Goal: Task Accomplishment & Management: Use online tool/utility

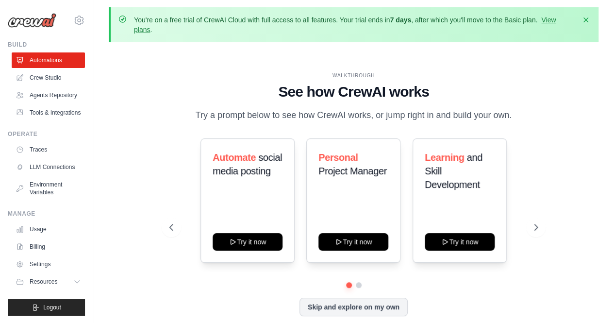
scroll to position [43, 0]
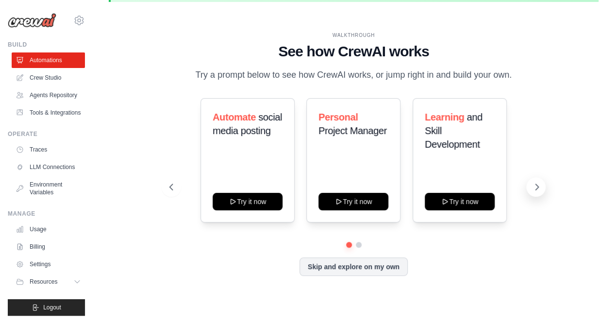
click at [534, 186] on icon at bounding box center [537, 187] width 10 height 10
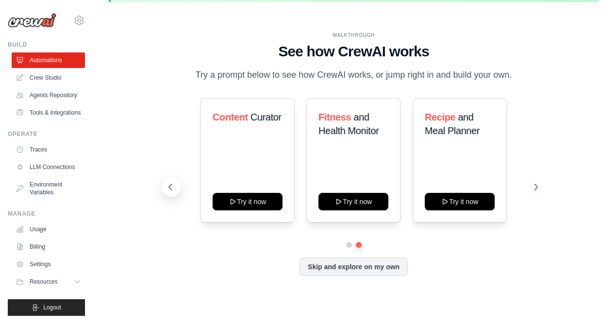
click at [171, 186] on icon at bounding box center [171, 187] width 10 height 10
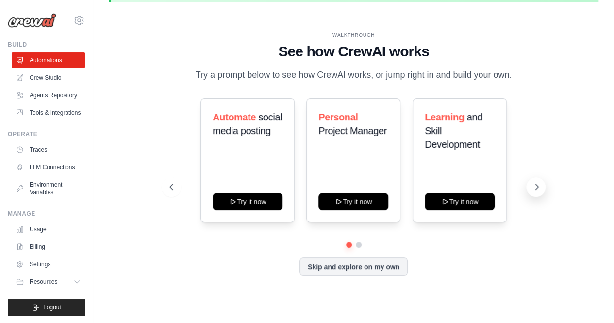
click at [534, 190] on icon at bounding box center [537, 187] width 10 height 10
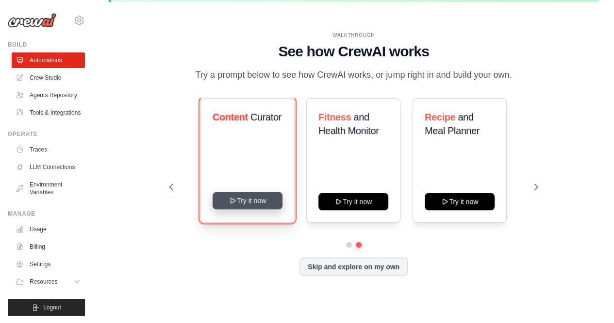
click at [247, 199] on button "Try it now" at bounding box center [248, 200] width 70 height 17
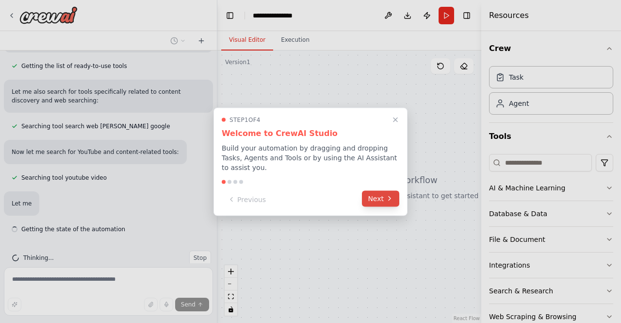
scroll to position [135, 0]
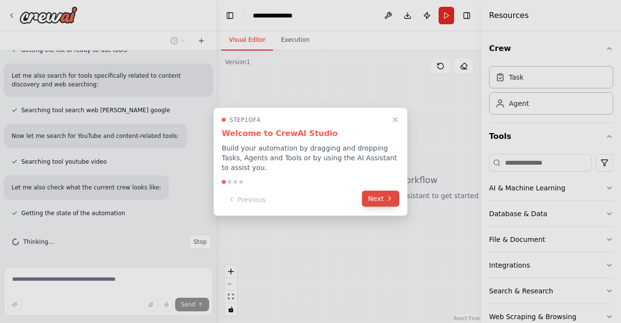
click at [389, 196] on icon at bounding box center [390, 199] width 8 height 8
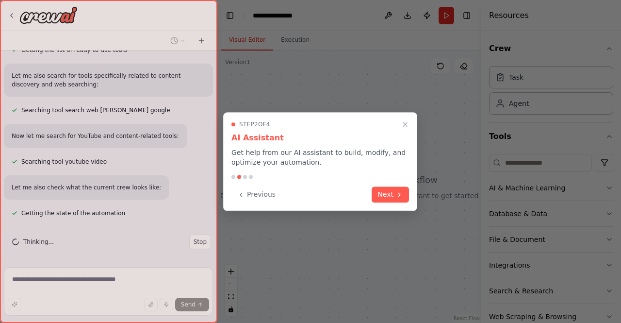
click at [389, 196] on button "Next" at bounding box center [390, 194] width 37 height 16
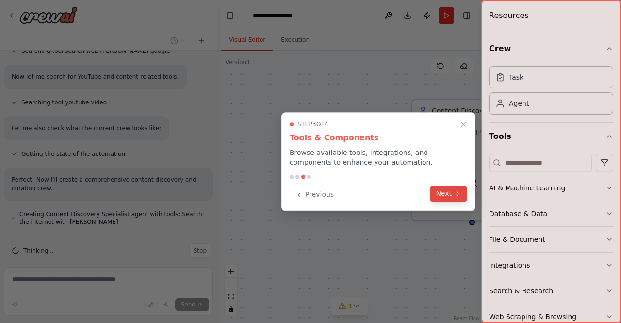
scroll to position [203, 0]
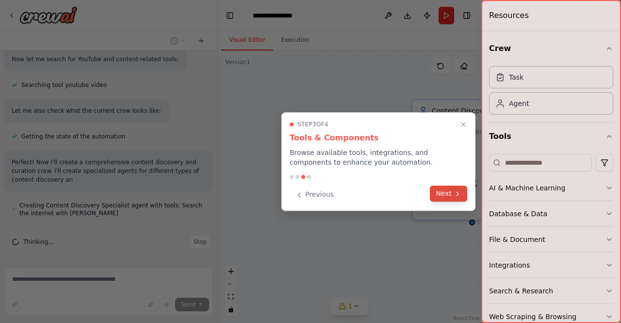
click at [448, 191] on button "Next" at bounding box center [448, 193] width 37 height 16
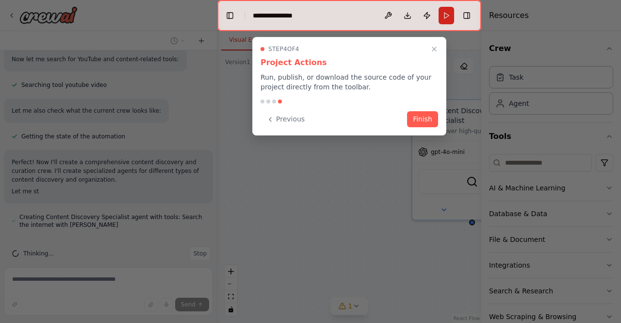
scroll to position [224, 0]
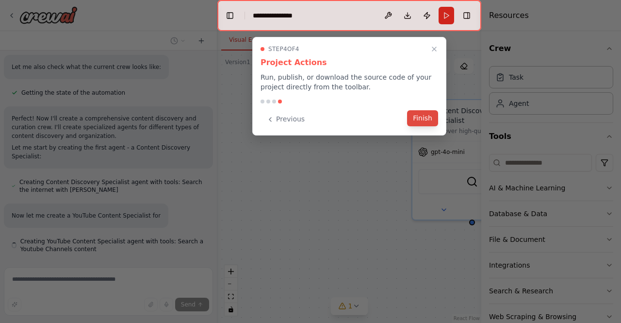
click at [416, 113] on button "Finish" at bounding box center [422, 118] width 31 height 16
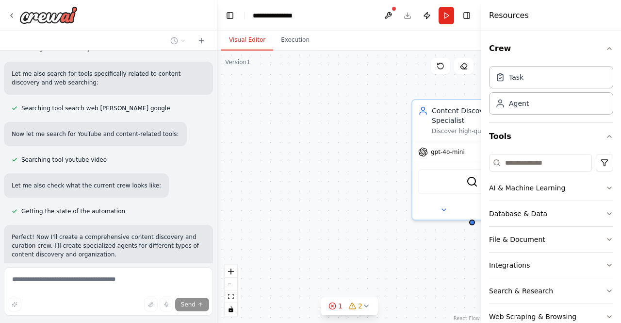
scroll to position [0, 0]
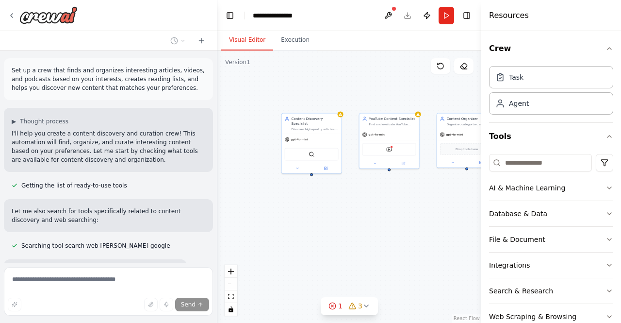
drag, startPoint x: 424, startPoint y: 189, endPoint x: 331, endPoint y: 194, distance: 92.8
click at [331, 194] on div "Content Discovery Specialist Discover high-quality articles, videos, and podcas…" at bounding box center [349, 186] width 264 height 272
drag, startPoint x: 417, startPoint y: 187, endPoint x: 332, endPoint y: 188, distance: 85.4
click at [332, 188] on div ".deletable-edge-delete-btn { width: 20px; height: 20px; border: 0px solid #ffff…" at bounding box center [349, 186] width 264 height 272
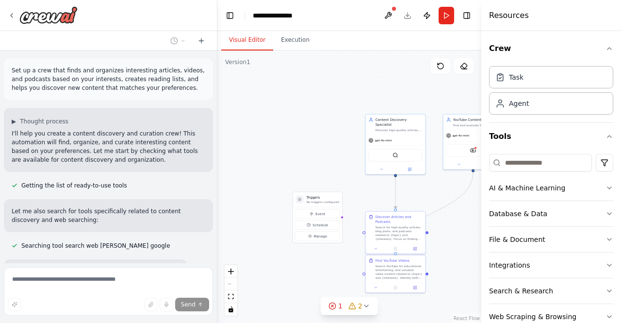
drag, startPoint x: 276, startPoint y: 190, endPoint x: 445, endPoint y: 190, distance: 169.4
click at [445, 190] on div ".deletable-edge-delete-btn { width: 20px; height: 20px; border: 0px solid #ffff…" at bounding box center [349, 186] width 264 height 272
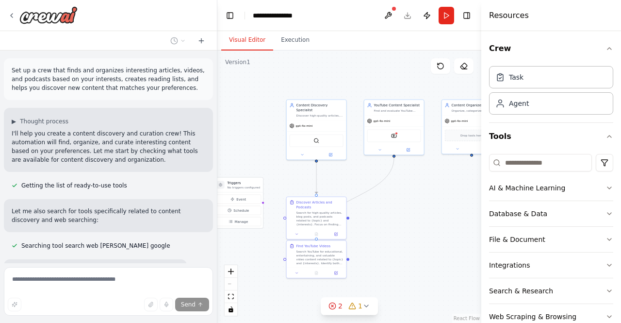
click at [322, 173] on div ".deletable-edge-delete-btn { width: 20px; height: 20px; border: 0px solid #ffff…" at bounding box center [349, 186] width 264 height 272
click at [434, 217] on div at bounding box center [432, 217] width 3 height 3
click at [326, 218] on div "Search for high-quality articles, blog posts, and podcasts related to {topic} a…" at bounding box center [320, 218] width 47 height 16
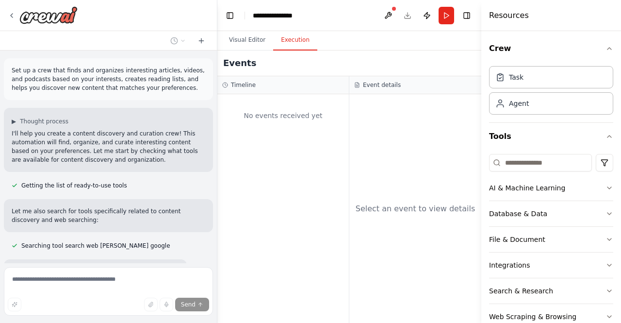
click at [296, 45] on button "Execution" at bounding box center [295, 40] width 44 height 20
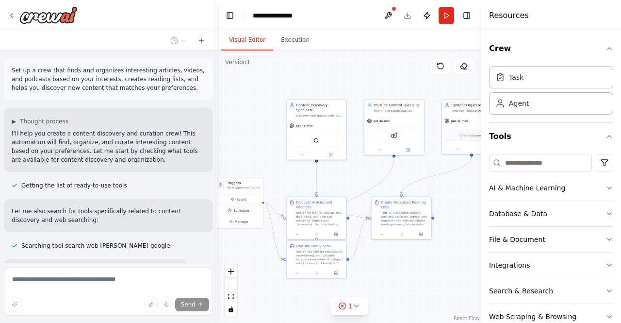
click at [256, 44] on button "Visual Editor" at bounding box center [247, 40] width 52 height 20
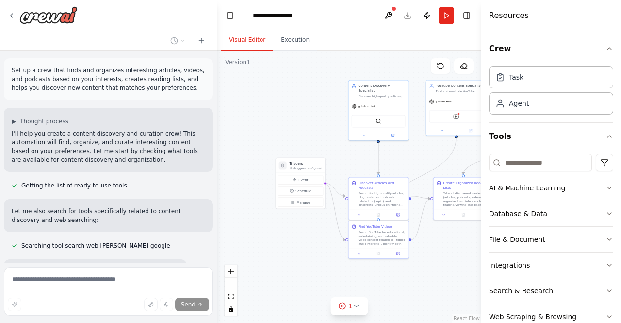
drag, startPoint x: 367, startPoint y: 167, endPoint x: 429, endPoint y: 148, distance: 65.1
click at [429, 148] on div ".deletable-edge-delete-btn { width: 20px; height: 20px; border: 0px solid #ffff…" at bounding box center [349, 186] width 264 height 272
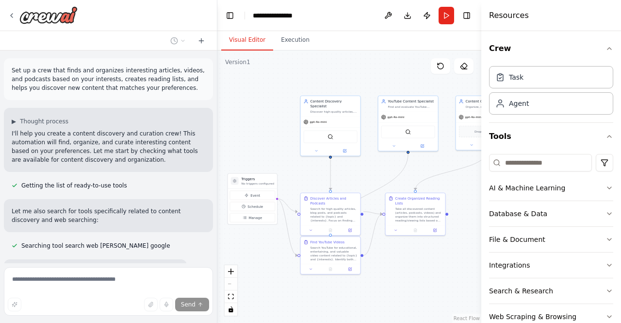
drag, startPoint x: 341, startPoint y: 78, endPoint x: 293, endPoint y: 94, distance: 50.5
click at [293, 94] on div ".deletable-edge-delete-btn { width: 20px; height: 20px; border: 0px solid #ffff…" at bounding box center [349, 186] width 264 height 272
click at [221, 277] on div ".deletable-edge-delete-btn { width: 20px; height: 20px; border: 0px solid #ffff…" at bounding box center [349, 186] width 264 height 272
click at [231, 273] on icon "zoom in" at bounding box center [231, 271] width 6 height 6
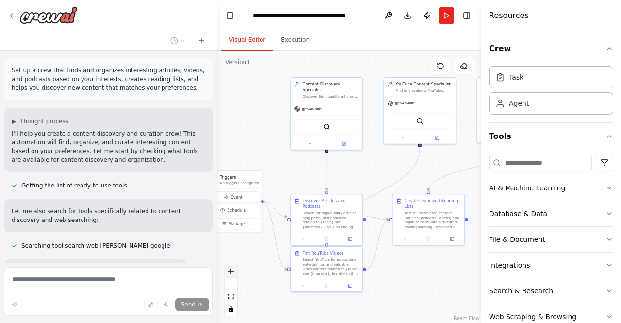
click at [231, 273] on icon "zoom in" at bounding box center [231, 271] width 6 height 6
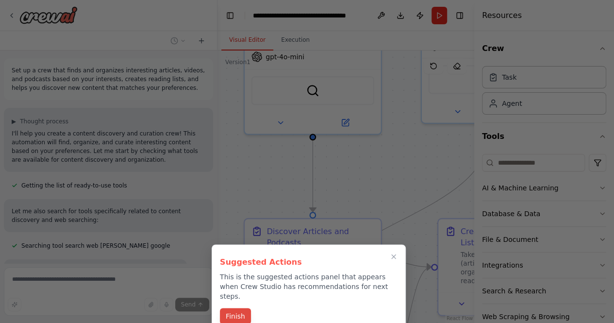
click at [239, 308] on button "Finish" at bounding box center [235, 316] width 31 height 16
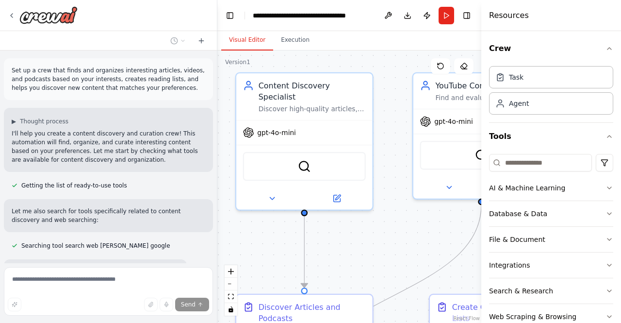
drag, startPoint x: 350, startPoint y: 140, endPoint x: 342, endPoint y: 218, distance: 78.1
click at [342, 218] on div ".deletable-edge-delete-btn { width: 20px; height: 20px; border: 0px solid #ffff…" at bounding box center [349, 186] width 264 height 272
click at [282, 127] on div "gpt-4o-mini" at bounding box center [269, 132] width 53 height 11
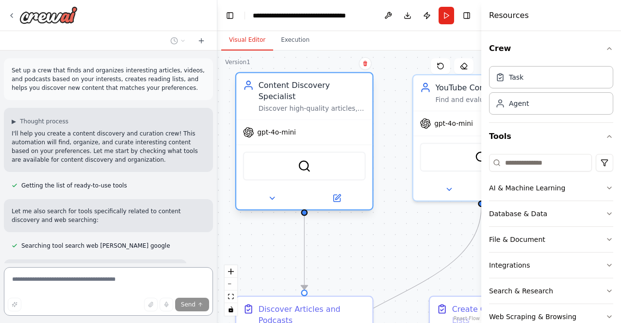
click at [275, 128] on span "gpt-4o-mini" at bounding box center [276, 132] width 39 height 9
click at [279, 128] on span "gpt-4o-mini" at bounding box center [276, 132] width 39 height 9
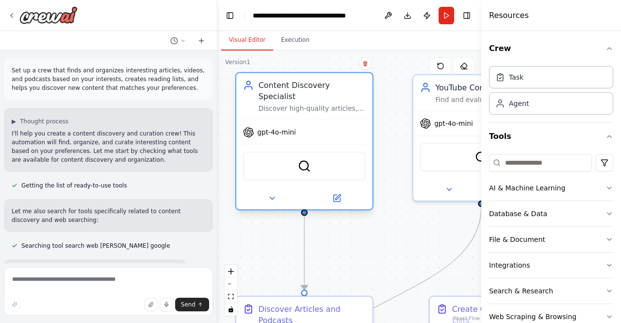
click at [279, 128] on span "gpt-4o-mini" at bounding box center [276, 132] width 39 height 9
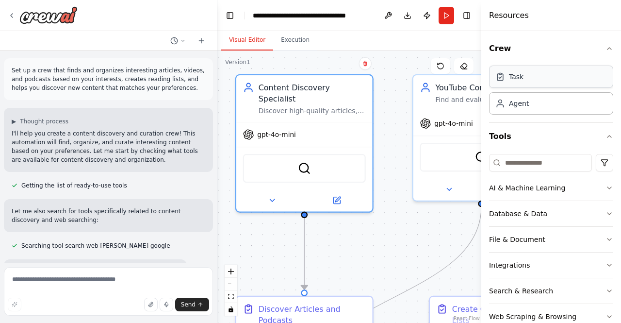
click at [516, 77] on div "Task" at bounding box center [516, 77] width 15 height 10
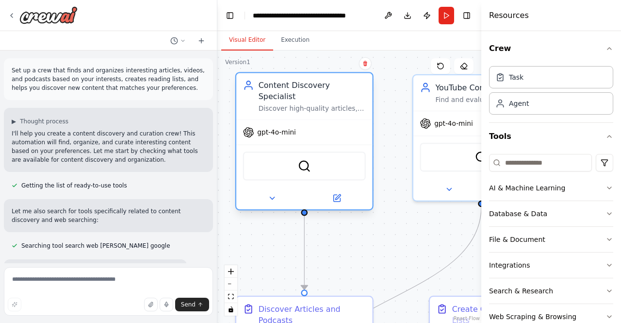
drag, startPoint x: 516, startPoint y: 77, endPoint x: 310, endPoint y: 117, distance: 210.1
click at [310, 117] on div "Set up a crew that finds and organizes interesting articles, videos, and podcas…" at bounding box center [310, 161] width 621 height 323
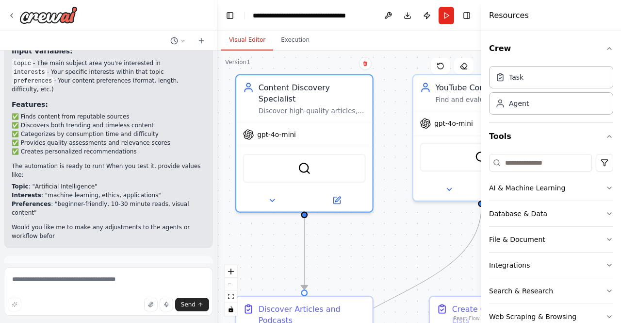
scroll to position [1180, 0]
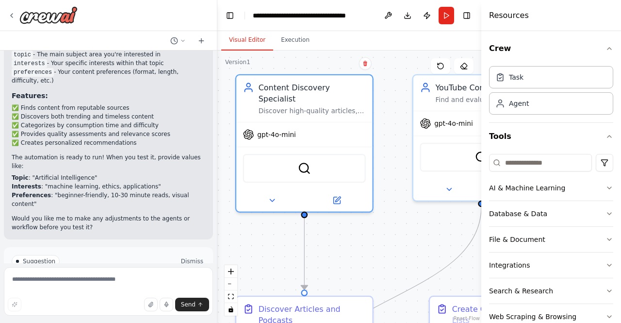
click at [190, 256] on button "Dismiss" at bounding box center [192, 261] width 26 height 10
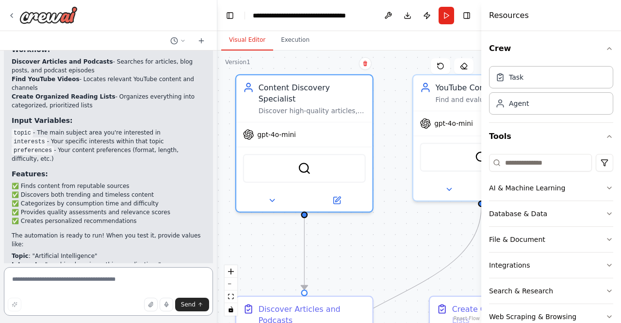
click at [29, 279] on textarea at bounding box center [108, 291] width 209 height 49
paste textarea "**********"
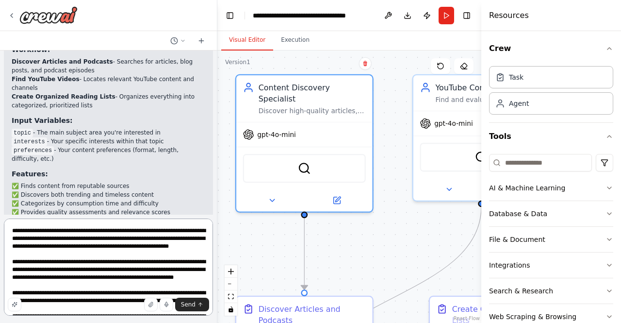
scroll to position [1150, 0]
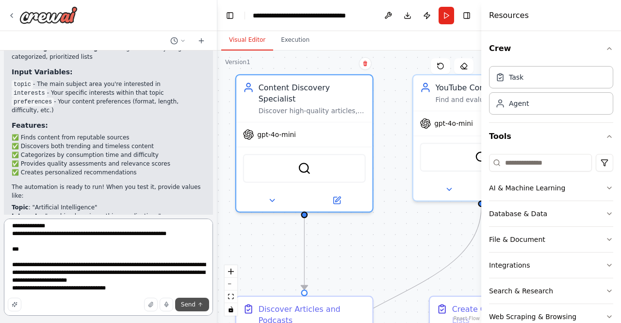
type textarea "**********"
click at [188, 299] on button "Send" at bounding box center [192, 305] width 34 height 14
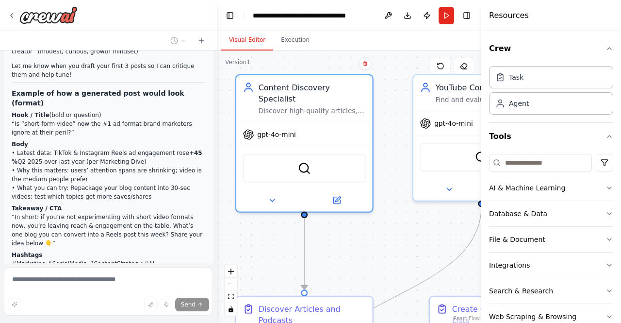
scroll to position [1820, 0]
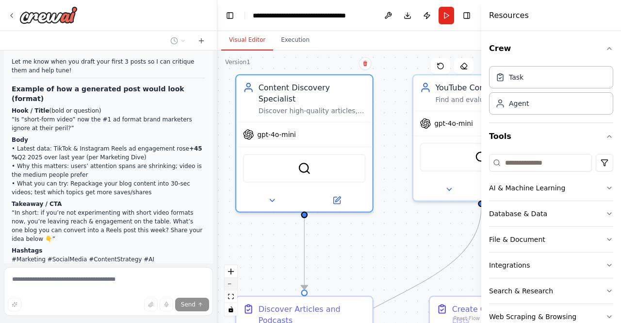
click at [234, 286] on button "zoom out" at bounding box center [231, 284] width 13 height 13
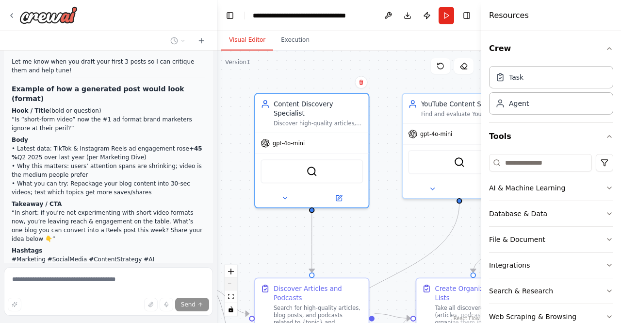
click at [234, 286] on button "zoom out" at bounding box center [231, 284] width 13 height 13
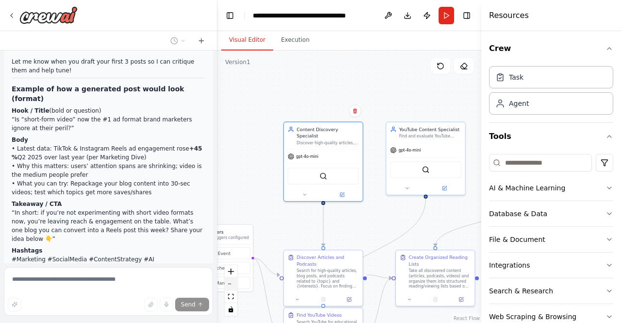
click at [234, 286] on button "zoom out" at bounding box center [231, 284] width 13 height 13
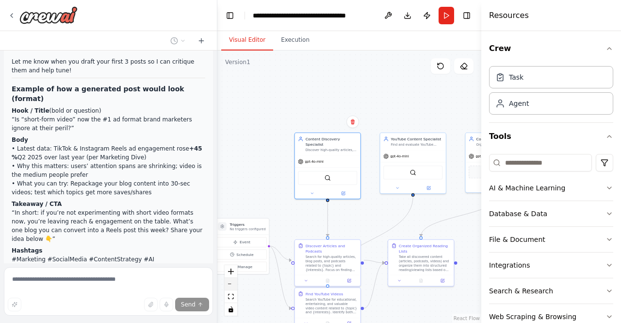
click at [234, 286] on button "zoom out" at bounding box center [231, 284] width 13 height 13
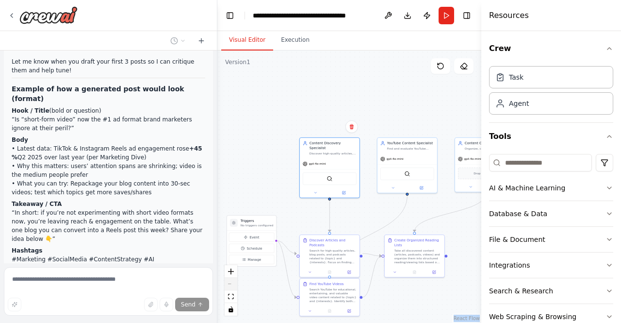
click at [234, 286] on div "React Flow controls" at bounding box center [231, 290] width 13 height 50
drag, startPoint x: 287, startPoint y: 159, endPoint x: 153, endPoint y: 77, distance: 157.2
click at [153, 77] on div "Set up a crew that finds and organizes interesting articles, videos, and podcas…" at bounding box center [310, 161] width 621 height 323
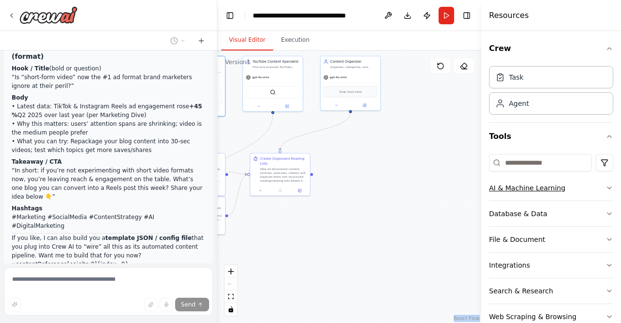
scroll to position [1885, 0]
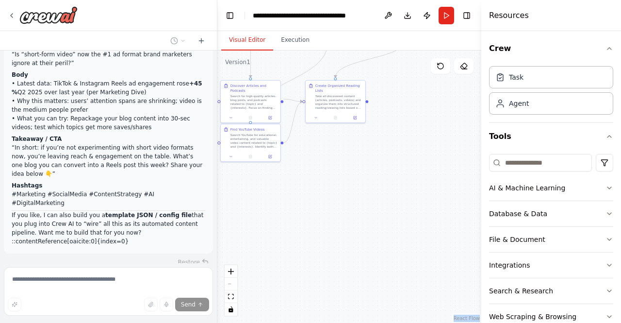
drag, startPoint x: 359, startPoint y: 239, endPoint x: 414, endPoint y: 166, distance: 91.4
click at [414, 166] on div ".deletable-edge-delete-btn { width: 20px; height: 20px; border: 0px solid #ffff…" at bounding box center [349, 186] width 264 height 272
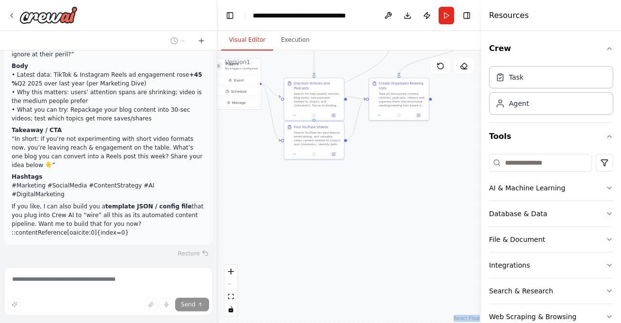
drag, startPoint x: 345, startPoint y: 200, endPoint x: 411, endPoint y: 198, distance: 66.1
click at [411, 198] on div ".deletable-edge-delete-btn { width: 20px; height: 20px; border: 0px solid #ffff…" at bounding box center [349, 186] width 264 height 272
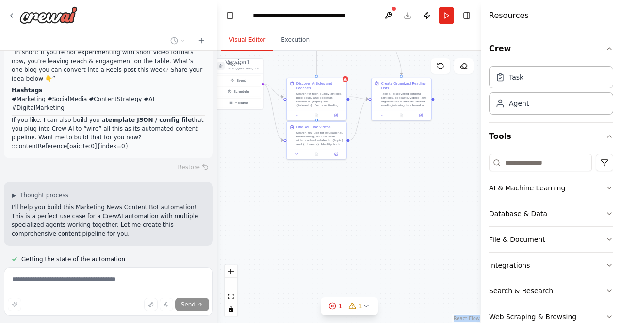
scroll to position [2000, 0]
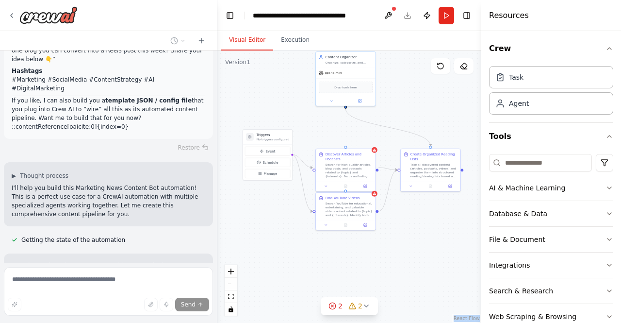
drag, startPoint x: 260, startPoint y: 201, endPoint x: 295, endPoint y: 315, distance: 118.8
click at [295, 315] on div ".deletable-edge-delete-btn { width: 20px; height: 20px; border: 0px solid #ffff…" at bounding box center [349, 186] width 264 height 272
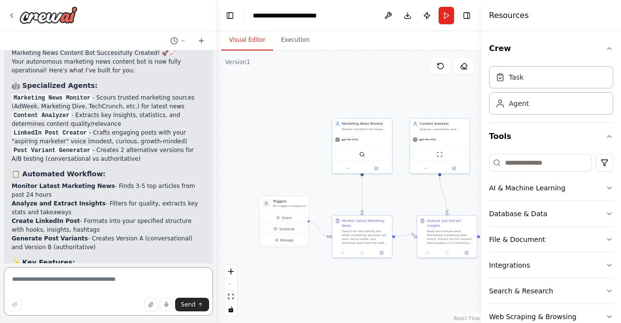
scroll to position [2952, 0]
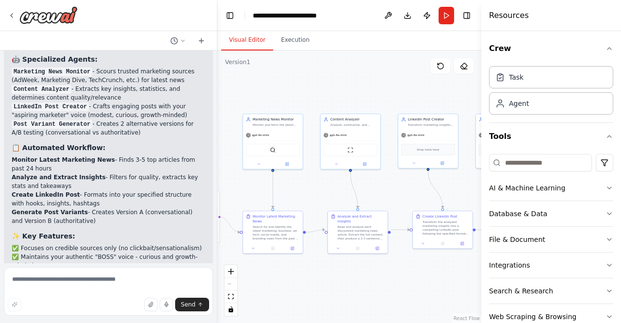
drag, startPoint x: 303, startPoint y: 157, endPoint x: 214, endPoint y: 153, distance: 89.4
click at [214, 153] on div "Set up a crew that finds and organizes interesting articles, videos, and podcas…" at bounding box center [310, 161] width 621 height 323
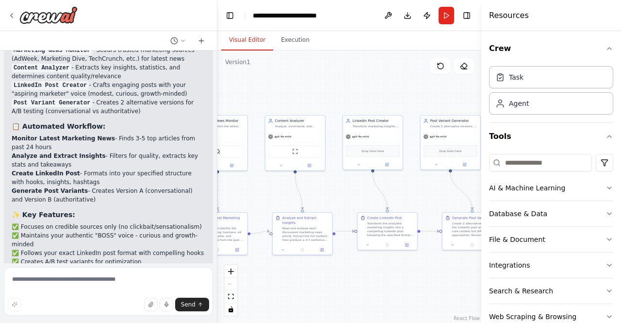
drag, startPoint x: 402, startPoint y: 185, endPoint x: 332, endPoint y: 186, distance: 70.4
click at [335, 186] on div ".deletable-edge-delete-btn { width: 20px; height: 20px; border: 0px solid #ffff…" at bounding box center [349, 186] width 264 height 272
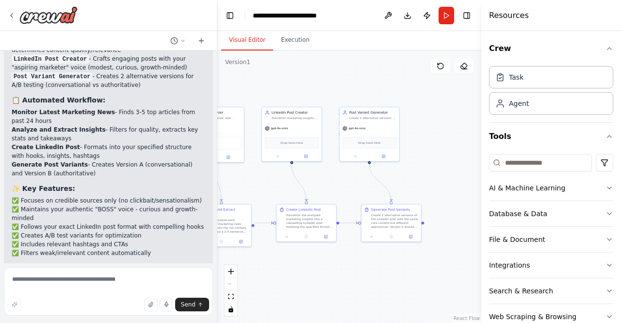
drag, startPoint x: 399, startPoint y: 186, endPoint x: 329, endPoint y: 178, distance: 70.4
click at [329, 178] on div ".deletable-edge-delete-btn { width: 20px; height: 20px; border: 0px solid #ffff…" at bounding box center [349, 186] width 264 height 272
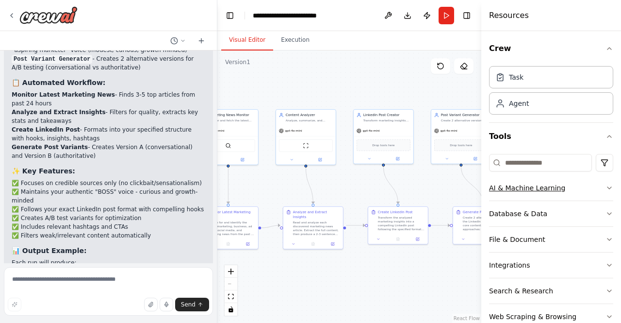
drag, startPoint x: 409, startPoint y: 178, endPoint x: 500, endPoint y: 181, distance: 91.8
click at [500, 181] on div "Set up a crew that finds and organizes interesting articles, videos, and podcas…" at bounding box center [310, 161] width 621 height 323
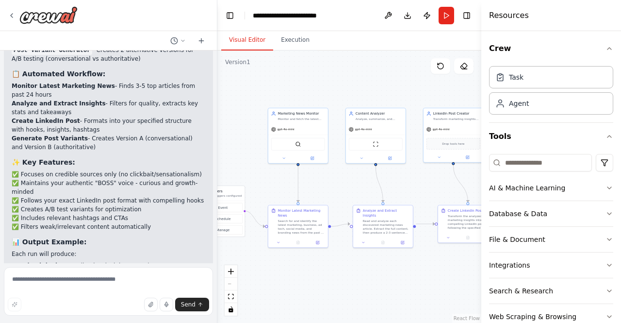
drag, startPoint x: 374, startPoint y: 185, endPoint x: 416, endPoint y: 185, distance: 42.7
click at [416, 185] on div ".deletable-edge-delete-btn { width: 20px; height: 20px; border: 0px solid #ffff…" at bounding box center [349, 186] width 264 height 272
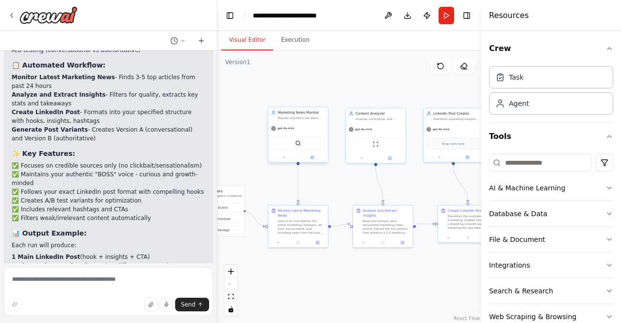
scroll to position [3061, 0]
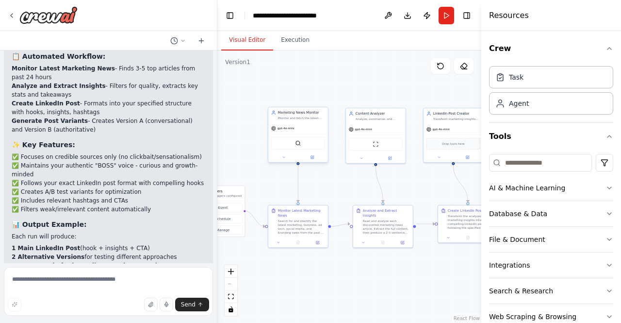
click at [286, 130] on span "gpt-4o-mini" at bounding box center [286, 128] width 17 height 4
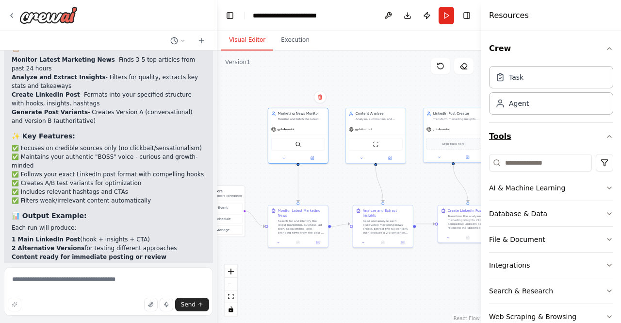
scroll to position [3081, 0]
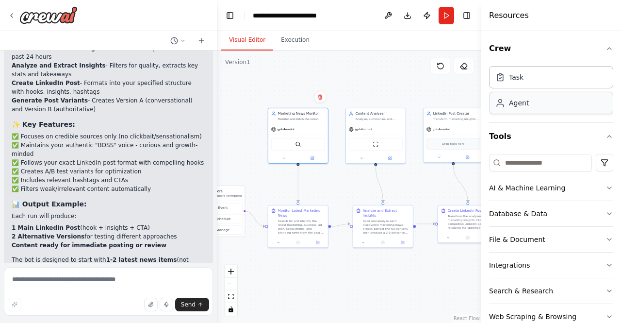
click at [531, 99] on div "Agent" at bounding box center [551, 103] width 124 height 22
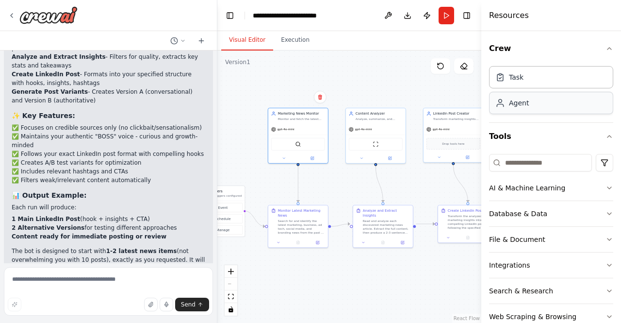
click at [521, 105] on div "Agent" at bounding box center [519, 103] width 20 height 10
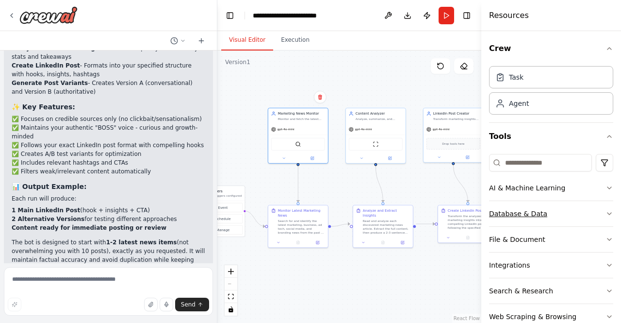
scroll to position [46, 0]
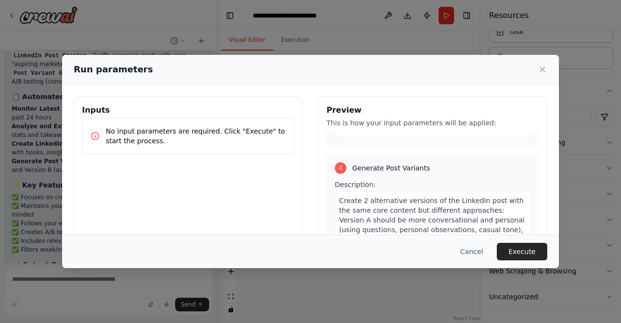
scroll to position [476, 0]
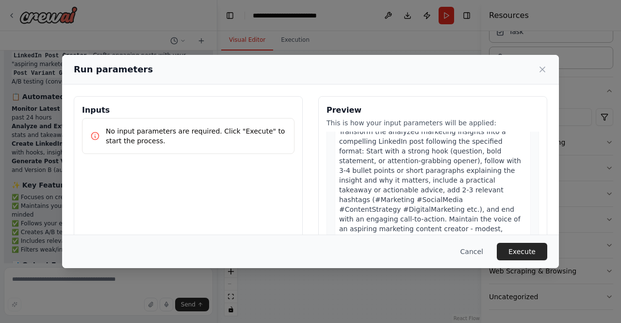
click at [177, 144] on p "No input parameters are required. Click "Execute" to start the process." at bounding box center [196, 135] width 181 height 19
click at [195, 144] on p "No input parameters are required. Click "Execute" to start the process." at bounding box center [196, 135] width 181 height 19
click at [515, 246] on button "Execute" at bounding box center [522, 251] width 50 height 17
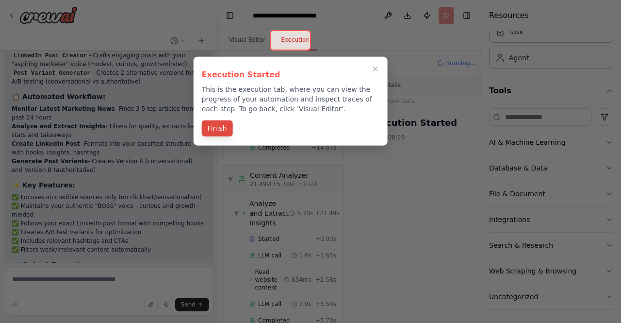
scroll to position [3099, 0]
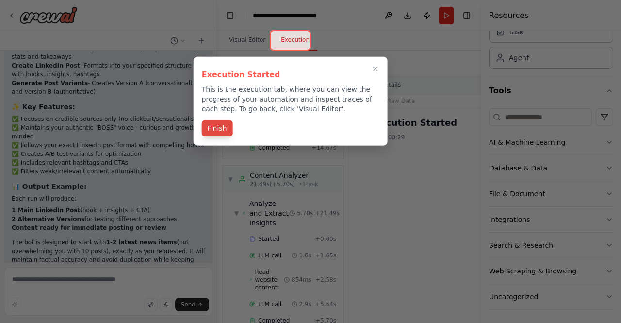
click at [222, 128] on button "Finish" at bounding box center [217, 128] width 31 height 16
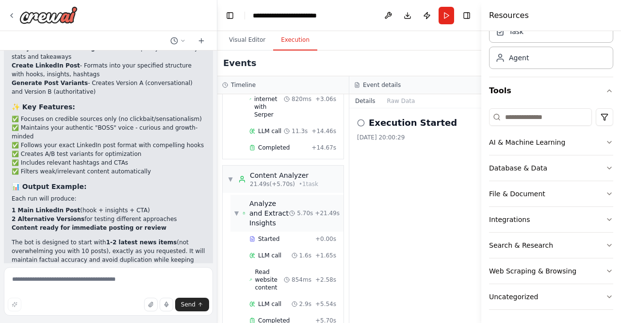
scroll to position [0, 0]
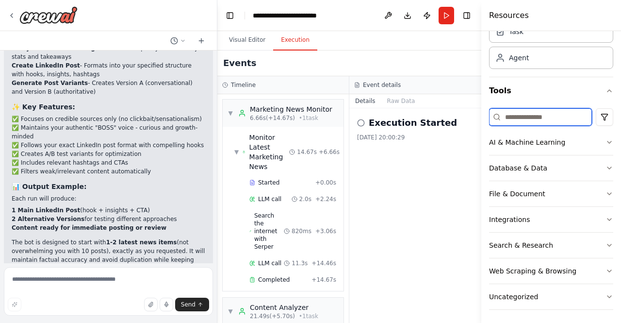
click at [528, 116] on input at bounding box center [540, 116] width 103 height 17
type input "*"
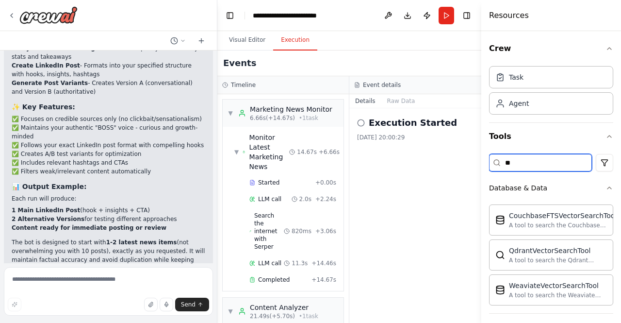
type input "*"
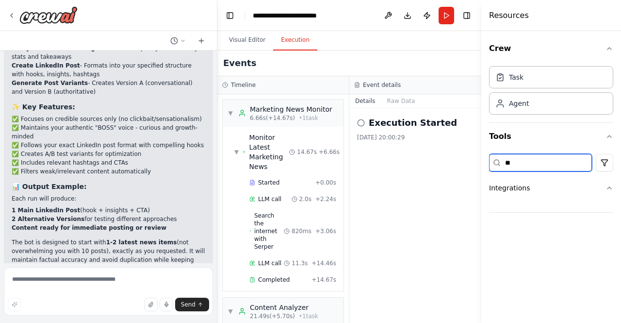
type input "*"
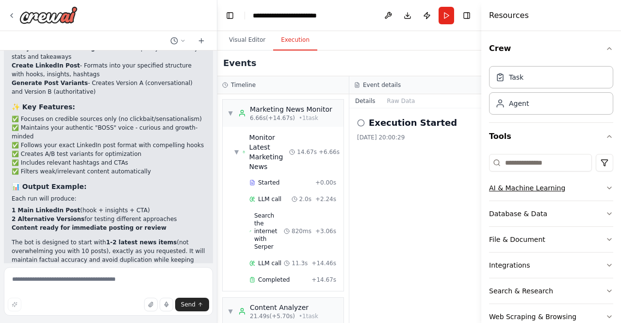
click at [606, 184] on icon "button" at bounding box center [610, 188] width 8 height 8
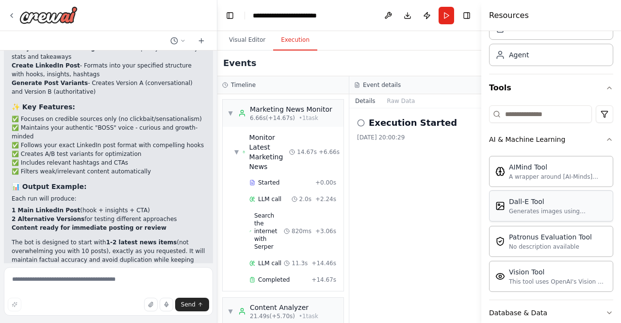
scroll to position [192, 0]
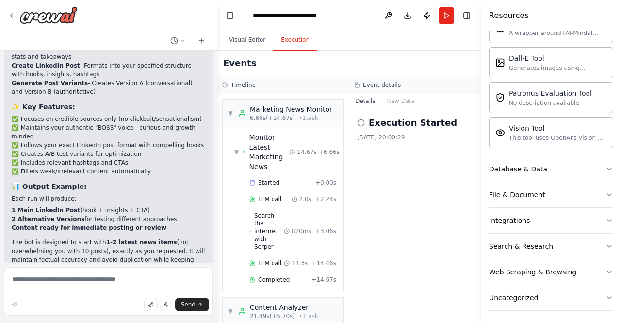
click at [603, 156] on button "Database & Data" at bounding box center [551, 168] width 124 height 25
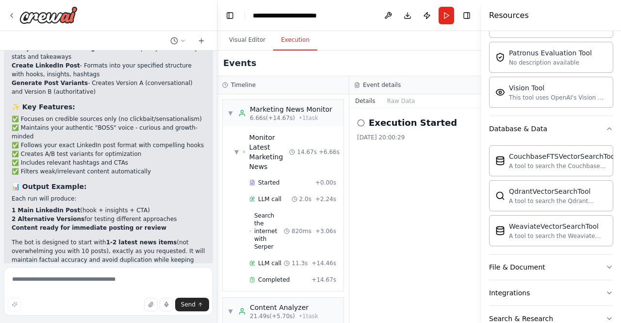
scroll to position [289, 0]
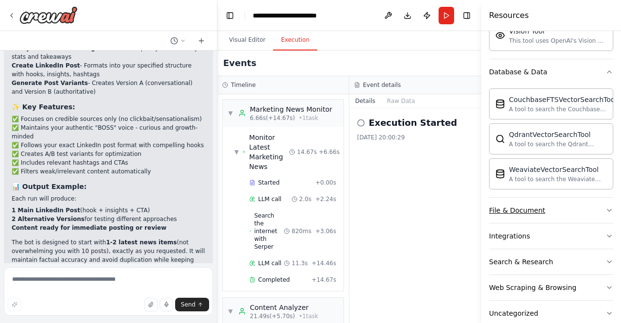
click at [574, 208] on button "File & Document" at bounding box center [551, 210] width 124 height 25
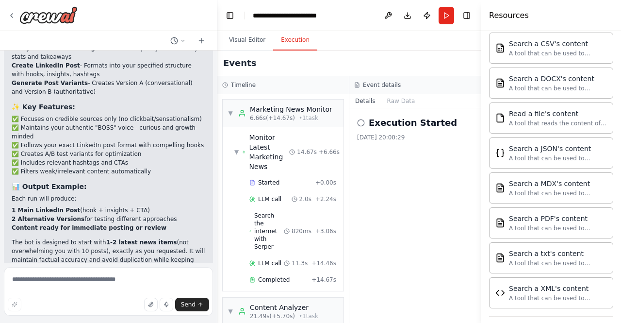
scroll to position [581, 0]
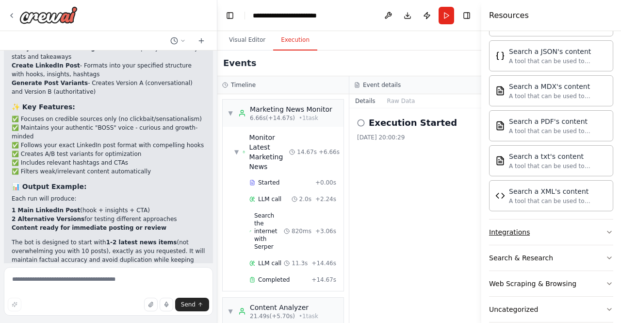
click at [552, 234] on button "Integrations" at bounding box center [551, 231] width 124 height 25
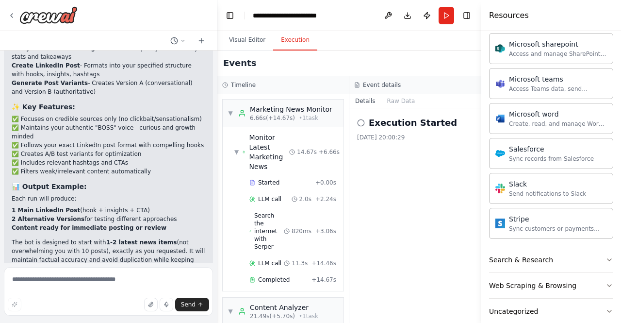
scroll to position [1185, 0]
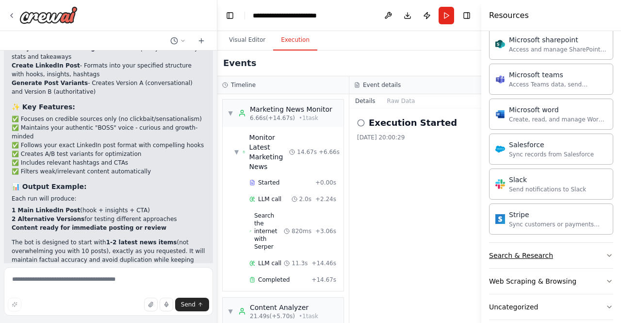
click at [552, 243] on button "Search & Research" at bounding box center [551, 255] width 124 height 25
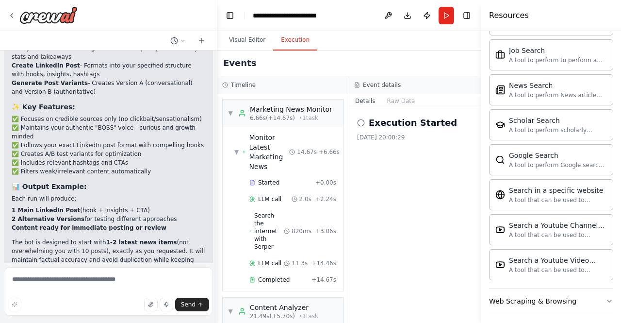
scroll to position [1677, 0]
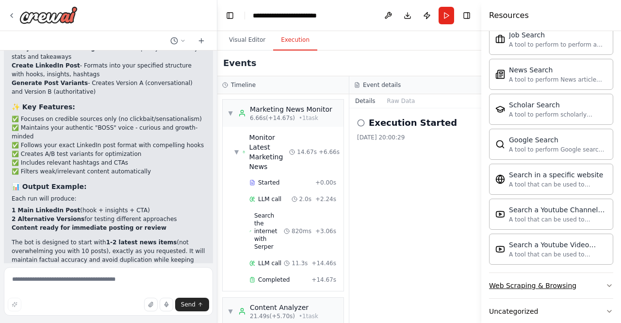
click at [537, 281] on div "Web Scraping & Browsing" at bounding box center [532, 286] width 87 height 10
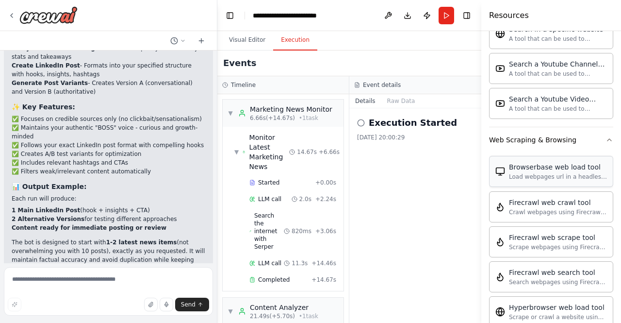
click at [544, 165] on div "Browserbase web load tool Load webpages url in a headless browser using Browser…" at bounding box center [551, 171] width 124 height 31
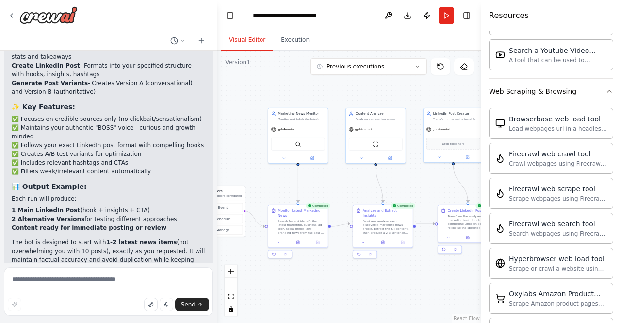
click at [244, 43] on button "Visual Editor" at bounding box center [247, 40] width 52 height 20
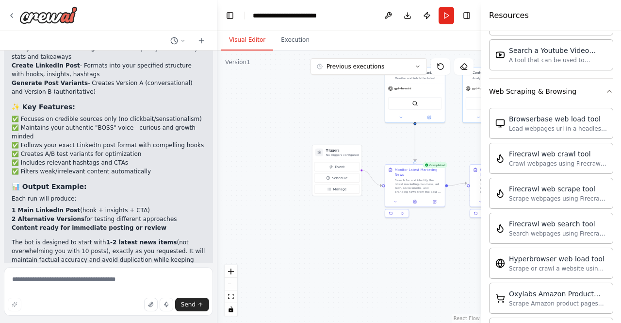
drag, startPoint x: 299, startPoint y: 282, endPoint x: 415, endPoint y: 241, distance: 123.9
click at [415, 241] on div ".deletable-edge-delete-btn { width: 20px; height: 20px; border: 0px solid #ffff…" at bounding box center [349, 186] width 264 height 272
click at [332, 166] on icon at bounding box center [331, 166] width 3 height 3
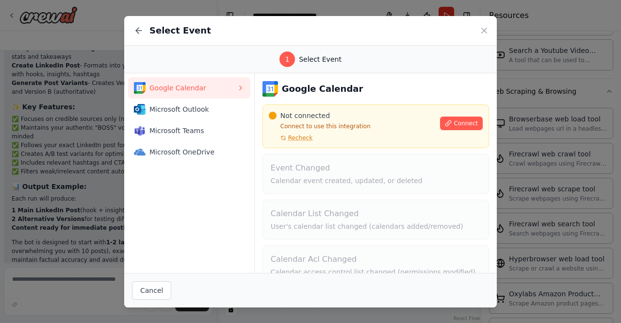
click at [491, 27] on div "Select Event" at bounding box center [310, 31] width 373 height 30
click at [485, 30] on icon at bounding box center [484, 30] width 5 height 5
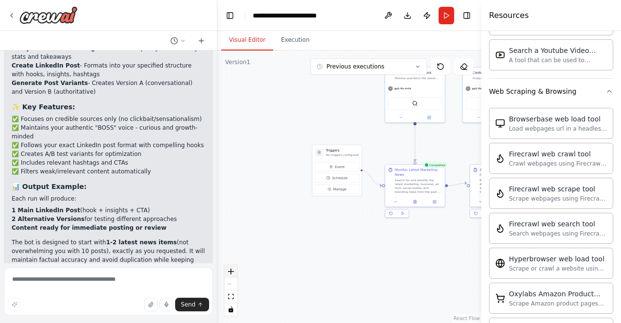
click at [234, 276] on button "zoom in" at bounding box center [231, 271] width 13 height 13
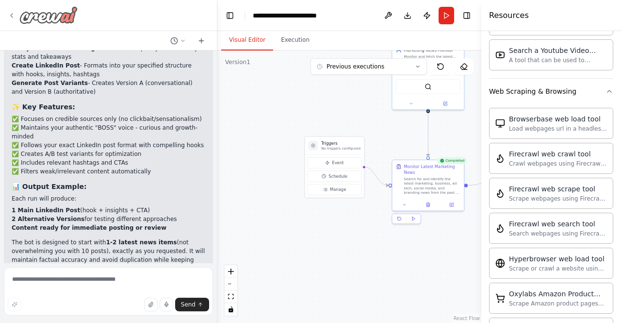
click at [16, 14] on div at bounding box center [43, 14] width 70 height 17
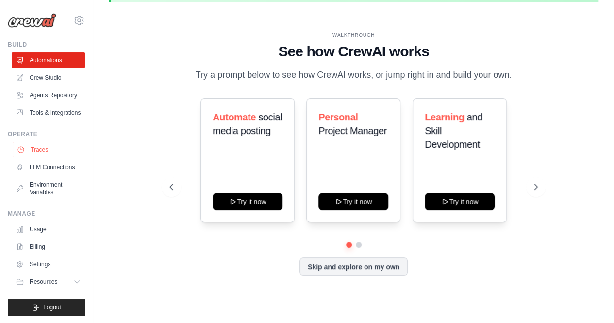
click at [38, 150] on link "Traces" at bounding box center [49, 150] width 73 height 16
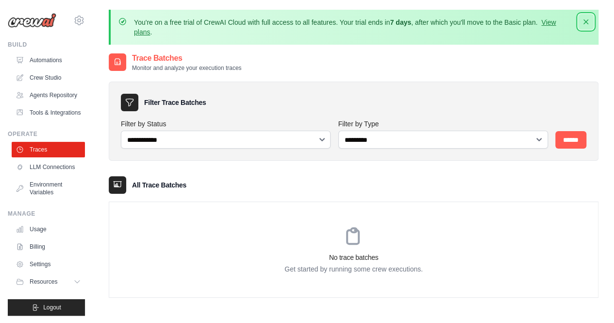
click at [585, 22] on icon "button" at bounding box center [585, 21] width 5 height 5
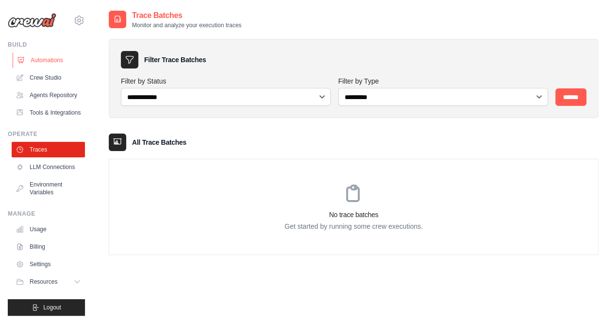
click at [44, 62] on link "Automations" at bounding box center [49, 60] width 73 height 16
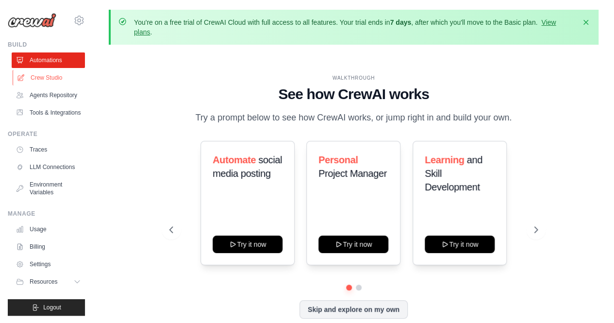
click at [56, 72] on link "Crew Studio" at bounding box center [49, 78] width 73 height 16
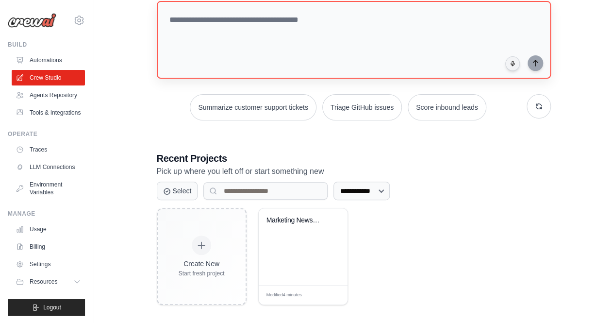
scroll to position [110, 0]
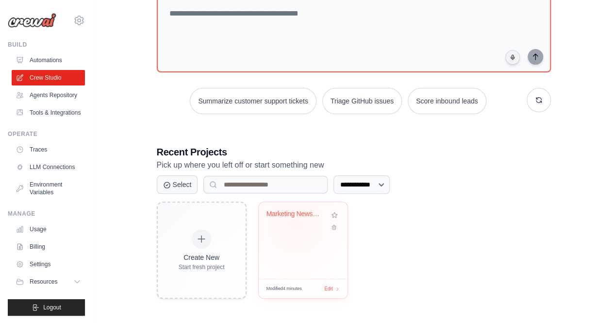
click at [295, 223] on div "Marketing News Content Bot" at bounding box center [302, 221] width 73 height 22
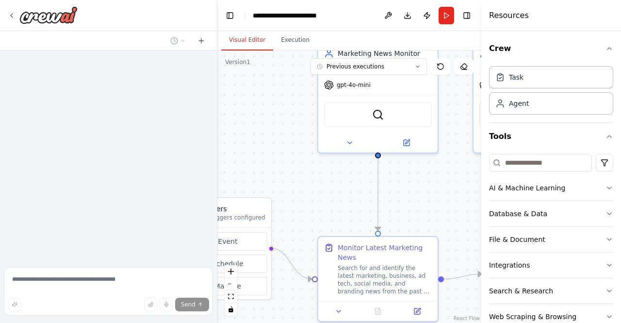
drag, startPoint x: 362, startPoint y: 197, endPoint x: 267, endPoint y: 139, distance: 110.2
click at [267, 139] on div ".deletable-edge-delete-btn { width: 20px; height: 20px; border: 0px solid #ffff…" at bounding box center [349, 186] width 264 height 272
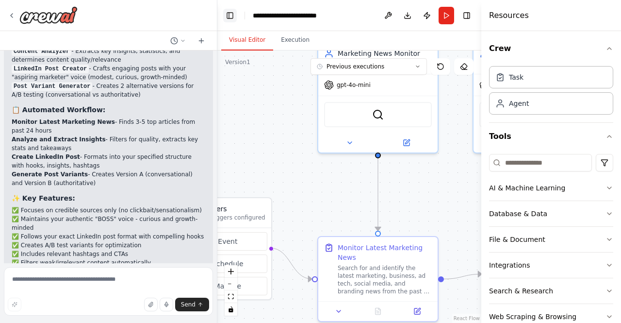
click at [227, 14] on button "Toggle Left Sidebar" at bounding box center [230, 16] width 14 height 14
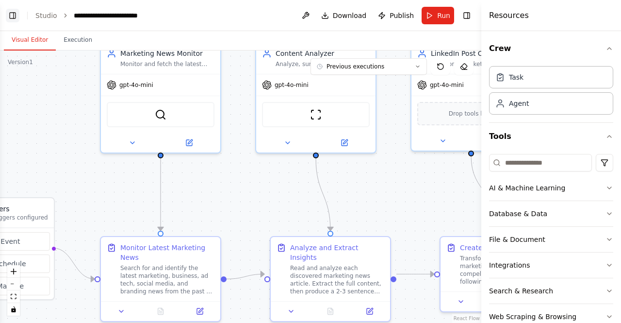
scroll to position [3020, 0]
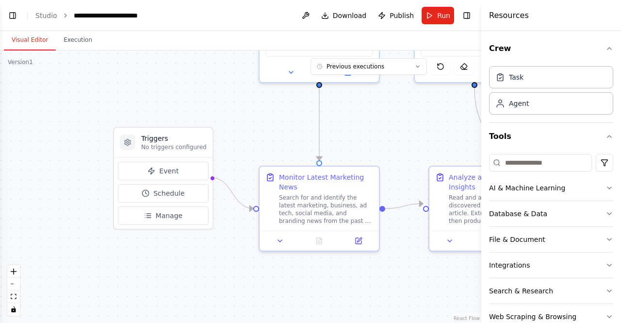
drag, startPoint x: 272, startPoint y: 202, endPoint x: 431, endPoint y: 132, distance: 173.6
click at [431, 132] on div ".deletable-edge-delete-btn { width: 20px; height: 20px; border: 0px solid #ffff…" at bounding box center [240, 186] width 481 height 272
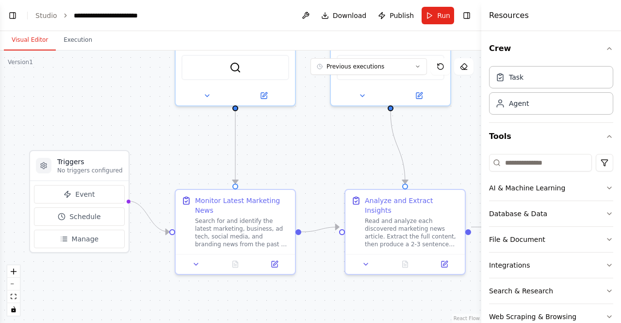
drag, startPoint x: 264, startPoint y: 131, endPoint x: 179, endPoint y: 154, distance: 88.1
click at [179, 154] on div ".deletable-edge-delete-btn { width: 20px; height: 20px; border: 0px solid #ffff…" at bounding box center [240, 186] width 481 height 272
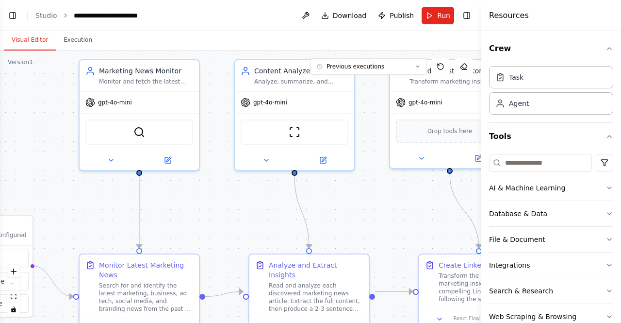
drag, startPoint x: 225, startPoint y: 137, endPoint x: 130, endPoint y: 202, distance: 115.0
click at [130, 202] on div ".deletable-edge-delete-btn { width: 20px; height: 20px; border: 0px solid #ffff…" at bounding box center [240, 186] width 481 height 272
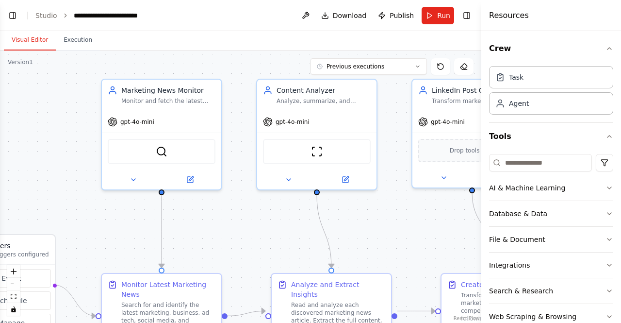
drag, startPoint x: 193, startPoint y: 183, endPoint x: 216, endPoint y: 202, distance: 29.6
click at [216, 202] on div ".deletable-edge-delete-btn { width: 20px; height: 20px; border: 0px solid #ffff…" at bounding box center [240, 186] width 481 height 272
click at [137, 121] on span "gpt-4o-mini" at bounding box center [137, 120] width 34 height 8
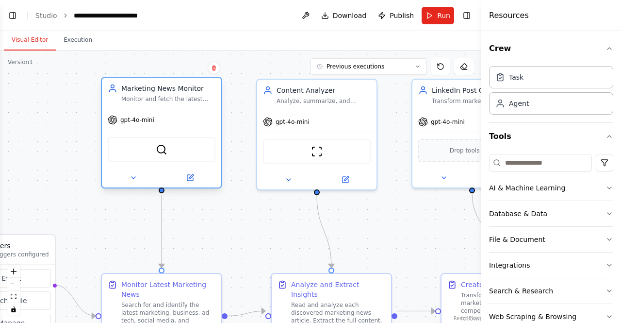
click at [128, 188] on div "Marketing News Monitor Monitor and fetch the latest marketing, business, ad tec…" at bounding box center [161, 133] width 121 height 112
click at [131, 184] on div at bounding box center [161, 177] width 119 height 19
click at [133, 182] on button at bounding box center [133, 178] width 55 height 12
click at [134, 177] on icon at bounding box center [134, 178] width 8 height 8
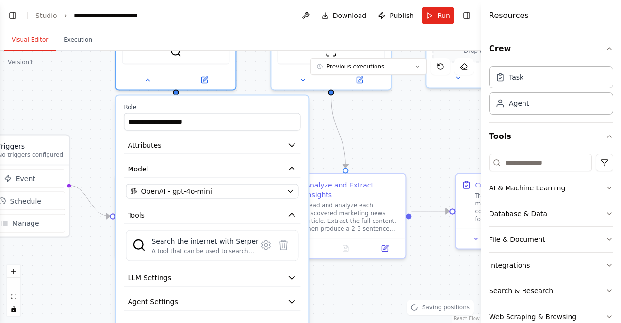
drag, startPoint x: 346, startPoint y: 224, endPoint x: 348, endPoint y: 125, distance: 99.0
click at [348, 125] on div ".deletable-edge-delete-btn { width: 20px; height: 20px; border: 0px solid #ffff…" at bounding box center [240, 186] width 481 height 272
click at [220, 194] on div "OpenAI - gpt-4o-mini" at bounding box center [206, 191] width 152 height 10
click at [275, 192] on div "OpenAI - gpt-4o-mini" at bounding box center [206, 191] width 152 height 10
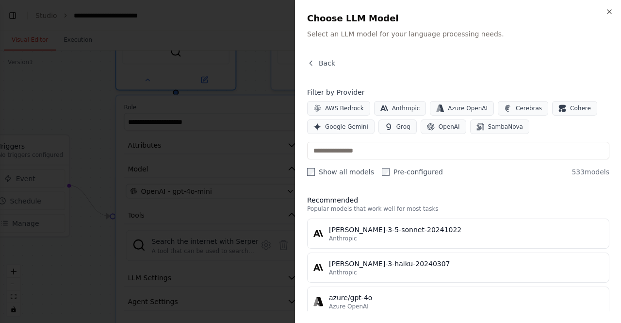
scroll to position [0, 0]
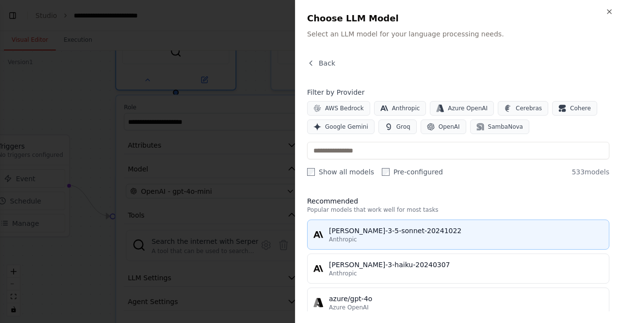
click at [428, 235] on div "Anthropic" at bounding box center [466, 239] width 274 height 8
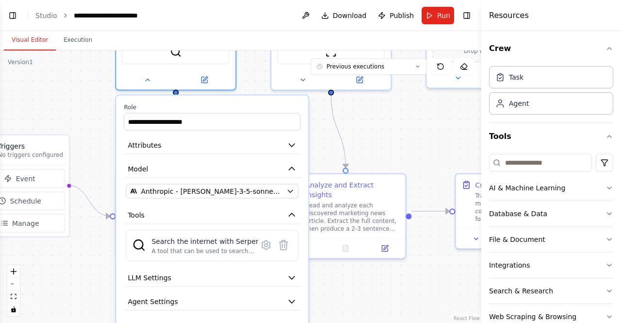
click at [370, 139] on div ".deletable-edge-delete-btn { width: 20px; height: 20px; border: 0px solid #ffff…" at bounding box center [240, 186] width 481 height 272
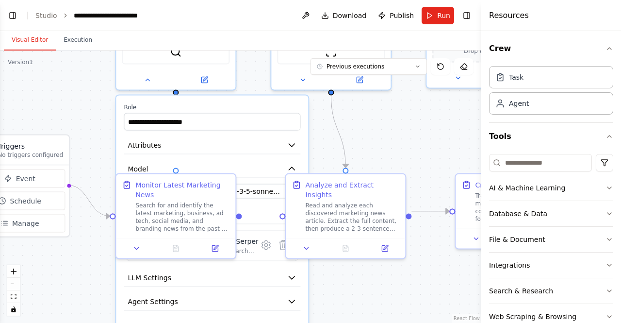
click at [74, 105] on div ".deletable-edge-delete-btn { width: 20px; height: 20px; border: 0px solid #ffff…" at bounding box center [240, 186] width 481 height 272
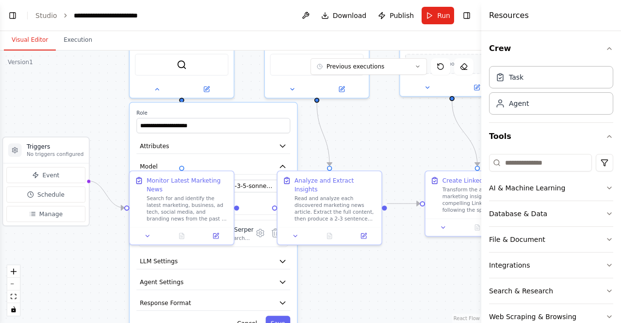
click at [352, 127] on div ".deletable-edge-delete-btn { width: 20px; height: 20px; border: 0px solid #ffff…" at bounding box center [240, 186] width 481 height 272
click at [270, 146] on button "Attributes" at bounding box center [213, 146] width 154 height 16
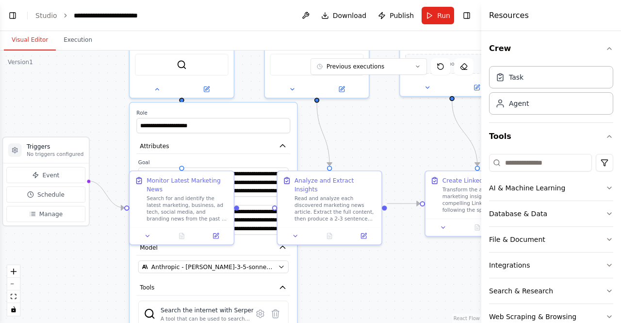
click at [352, 142] on div ".deletable-edge-delete-btn { width: 20px; height: 20px; border: 0px solid #ffff…" at bounding box center [240, 186] width 481 height 272
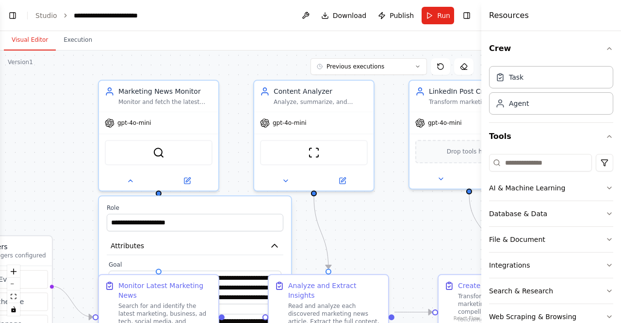
drag, startPoint x: 326, startPoint y: 134, endPoint x: 316, endPoint y: 250, distance: 115.9
click at [316, 250] on div ".deletable-edge-delete-btn { width: 20px; height: 20px; border: 0px solid #ffff…" at bounding box center [240, 186] width 481 height 272
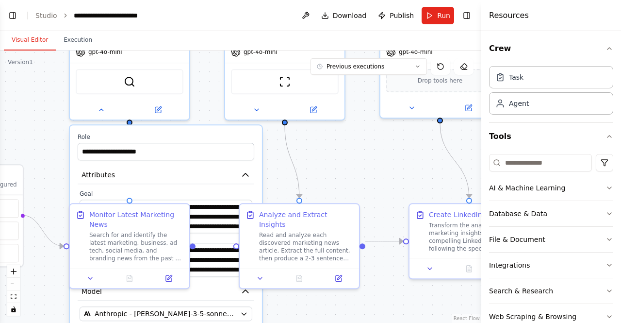
drag, startPoint x: 232, startPoint y: 152, endPoint x: 203, endPoint y: 66, distance: 91.2
click at [203, 66] on div ".deletable-edge-delete-btn { width: 20px; height: 20px; border: 0px solid #ffff…" at bounding box center [240, 186] width 481 height 272
click at [378, 155] on div ".deletable-edge-delete-btn { width: 20px; height: 20px; border: 0px solid #ffff…" at bounding box center [240, 186] width 481 height 272
click at [46, 177] on div ".deletable-edge-delete-btn { width: 20px; height: 20px; border: 0px solid #ffff…" at bounding box center [240, 186] width 481 height 272
click at [285, 176] on div ".deletable-edge-delete-btn { width: 20px; height: 20px; border: 0px solid #ffff…" at bounding box center [240, 186] width 481 height 272
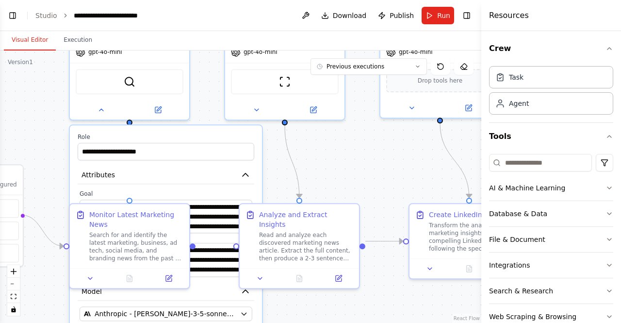
click at [285, 176] on div ".deletable-edge-delete-btn { width: 20px; height: 20px; border: 0px solid #ffff…" at bounding box center [240, 186] width 481 height 272
click at [311, 173] on div ".deletable-edge-delete-btn { width: 20px; height: 20px; border: 0px solid #ffff…" at bounding box center [240, 186] width 481 height 272
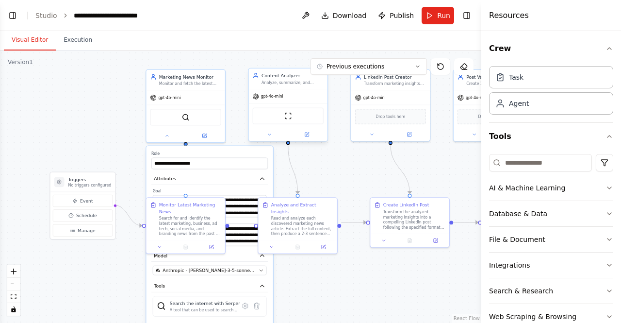
click at [269, 96] on span "gpt-4o-mini" at bounding box center [272, 96] width 22 height 5
click at [270, 98] on span "gpt-4o-mini" at bounding box center [272, 96] width 22 height 5
click at [381, 165] on div ".deletable-edge-delete-btn { width: 20px; height: 20px; border: 0px solid #ffff…" at bounding box center [240, 186] width 481 height 272
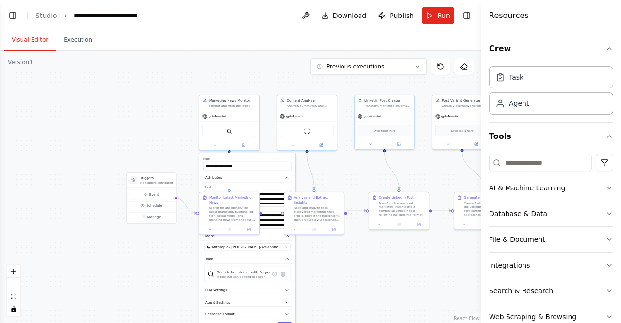
click at [386, 259] on div ".deletable-edge-delete-btn { width: 20px; height: 20px; border: 0px solid #ffff…" at bounding box center [240, 186] width 481 height 272
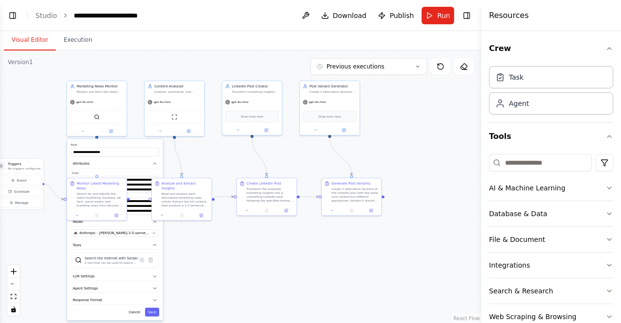
drag, startPoint x: 361, startPoint y: 176, endPoint x: 223, endPoint y: 161, distance: 138.2
click at [223, 161] on div ".deletable-edge-delete-btn { width: 20px; height: 20px; border: 0px solid #ffff…" at bounding box center [240, 186] width 481 height 272
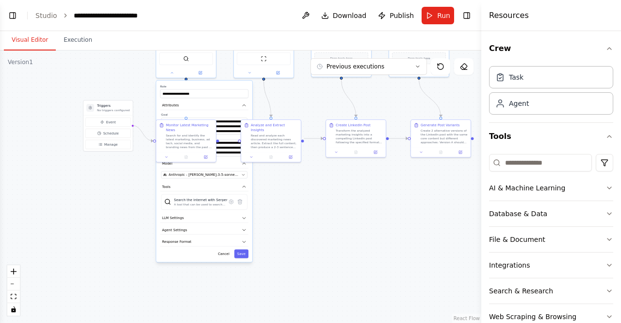
drag, startPoint x: 265, startPoint y: 255, endPoint x: 359, endPoint y: 198, distance: 110.2
click at [359, 198] on div ".deletable-edge-delete-btn { width: 20px; height: 20px; border: 0px solid #ffff…" at bounding box center [240, 186] width 481 height 272
click at [323, 209] on div ".deletable-edge-delete-btn { width: 20px; height: 20px; border: 0px solid #ffff…" at bounding box center [240, 186] width 481 height 272
click at [298, 174] on div ".deletable-edge-delete-btn { width: 20px; height: 20px; border: 0px solid #ffff…" at bounding box center [240, 186] width 481 height 272
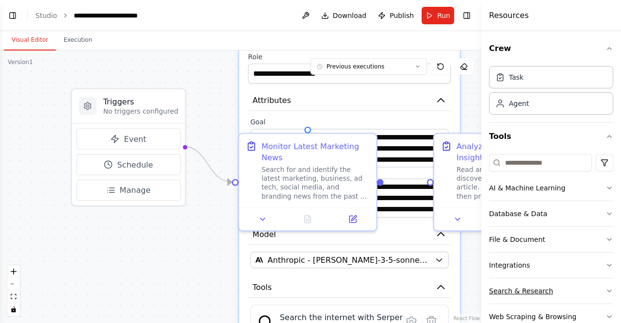
drag, startPoint x: 237, startPoint y: 186, endPoint x: 514, endPoint y: 280, distance: 293.0
click at [514, 280] on div "Set up a crew that finds and organizes interesting articles, videos, and podcas…" at bounding box center [310, 161] width 621 height 323
click at [308, 127] on div at bounding box center [307, 127] width 7 height 7
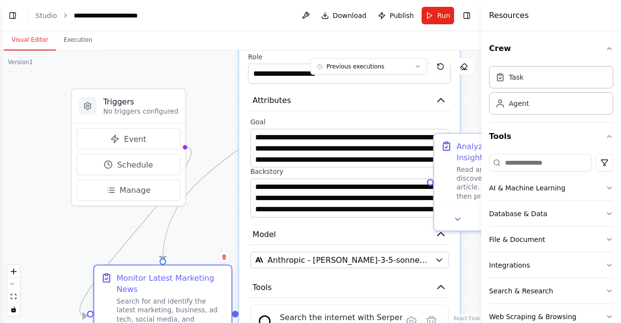
drag, startPoint x: 356, startPoint y: 148, endPoint x: 208, endPoint y: 282, distance: 199.7
click at [208, 282] on div "Monitor Latest Marketing News" at bounding box center [170, 283] width 108 height 22
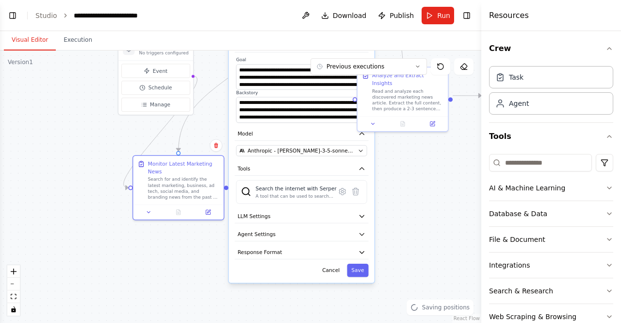
drag, startPoint x: 432, startPoint y: 269, endPoint x: 432, endPoint y: 165, distance: 104.4
click at [432, 165] on div ".deletable-edge-delete-btn { width: 20px; height: 20px; border: 0px solid #ffff…" at bounding box center [240, 186] width 481 height 272
click at [436, 14] on button "Run" at bounding box center [438, 15] width 33 height 17
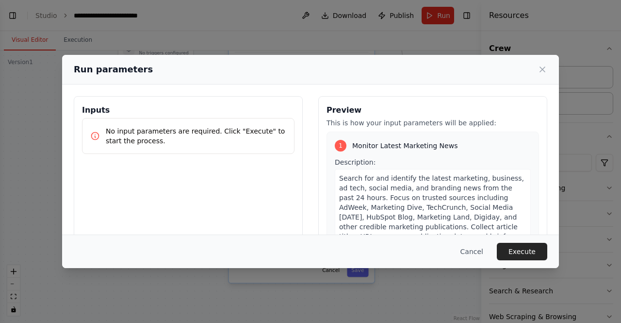
click at [146, 133] on p "No input parameters are required. Click "Execute" to start the process." at bounding box center [196, 135] width 181 height 19
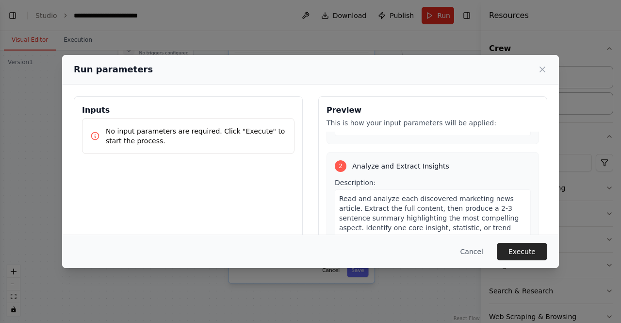
scroll to position [437, 0]
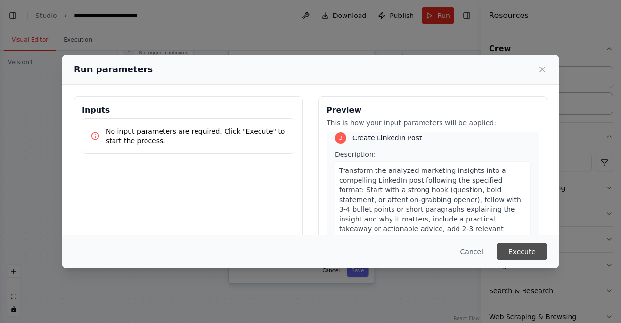
click at [517, 257] on button "Execute" at bounding box center [522, 251] width 50 height 17
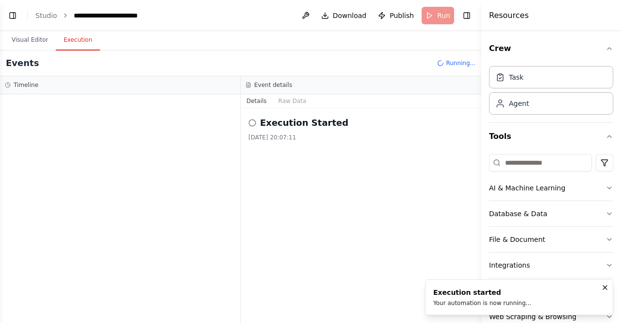
click at [301, 125] on h2 "Execution Started" at bounding box center [304, 123] width 88 height 14
